Goal: Find specific page/section: Find specific page/section

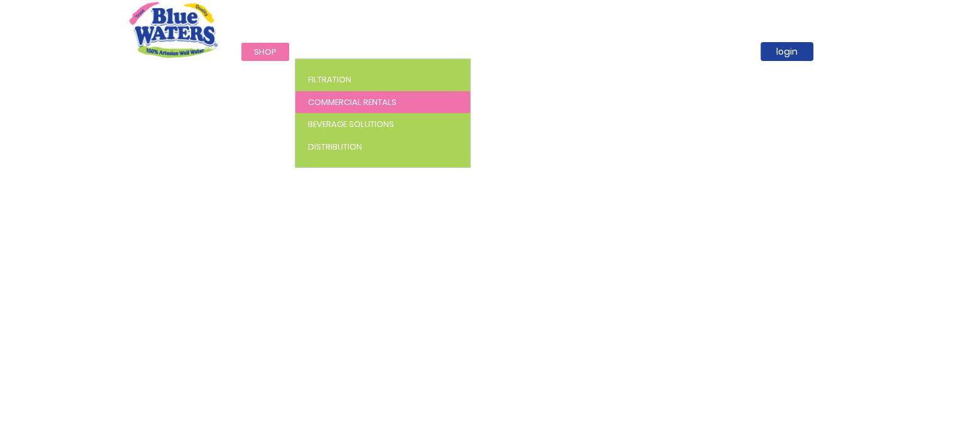
click at [327, 98] on span "Commercial Rentals" at bounding box center [352, 102] width 89 height 12
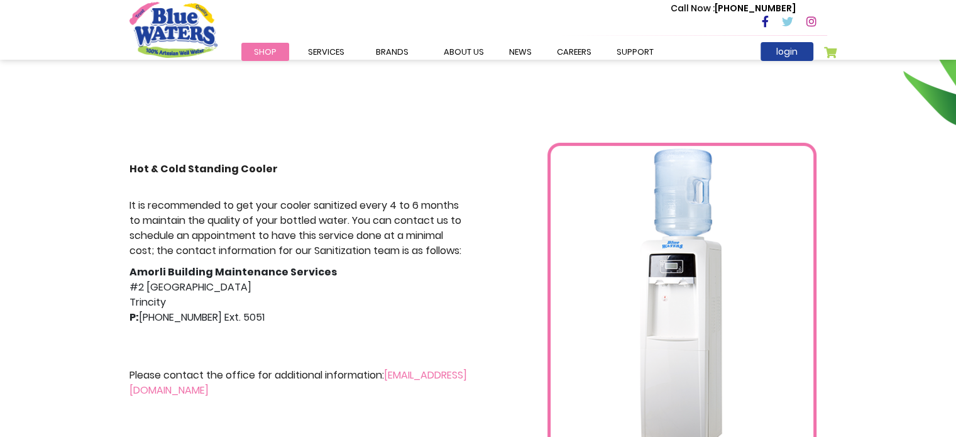
scroll to position [189, 0]
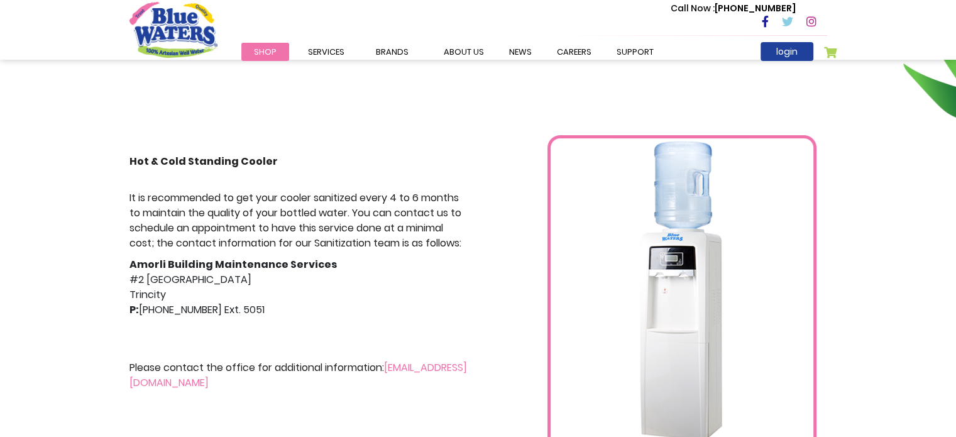
click at [667, 280] on img at bounding box center [681, 313] width 269 height 356
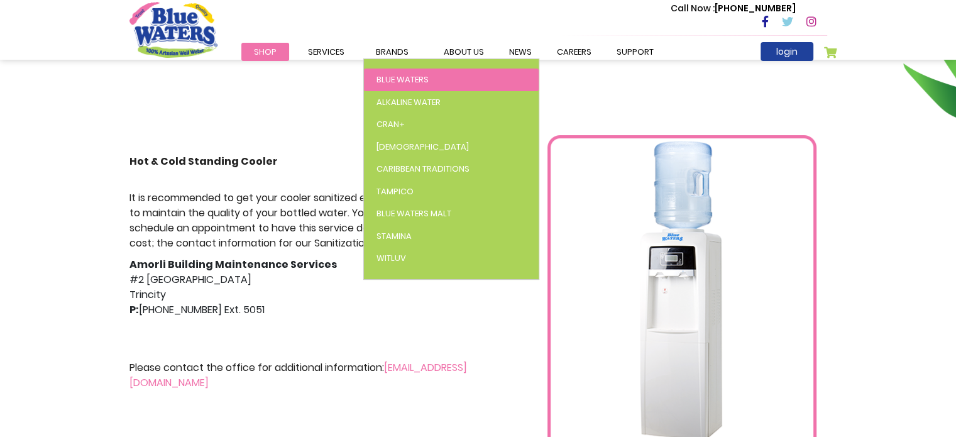
click at [402, 79] on span "Blue Waters" at bounding box center [402, 80] width 52 height 12
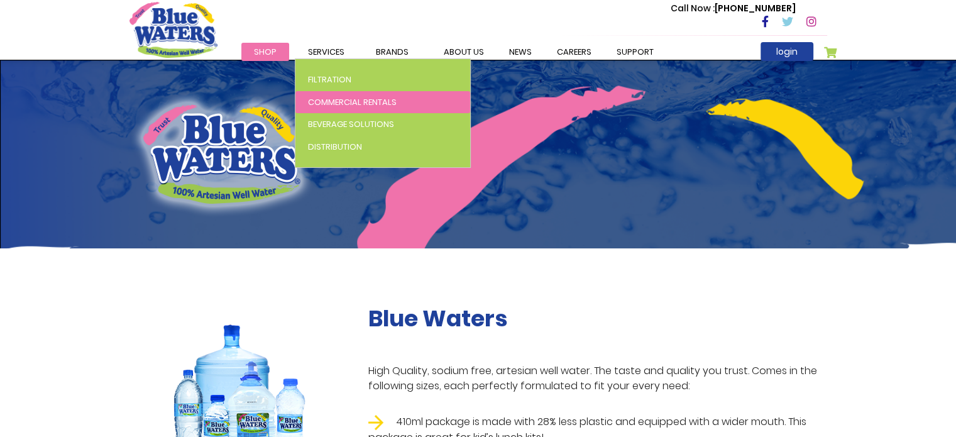
click at [332, 104] on span "Commercial Rentals" at bounding box center [352, 102] width 89 height 12
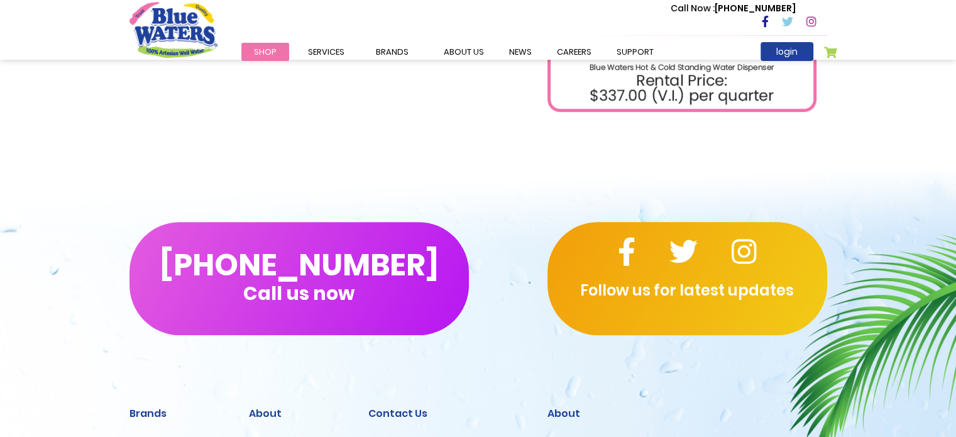
scroll to position [809, 0]
